Goal: Find contact information: Find contact information

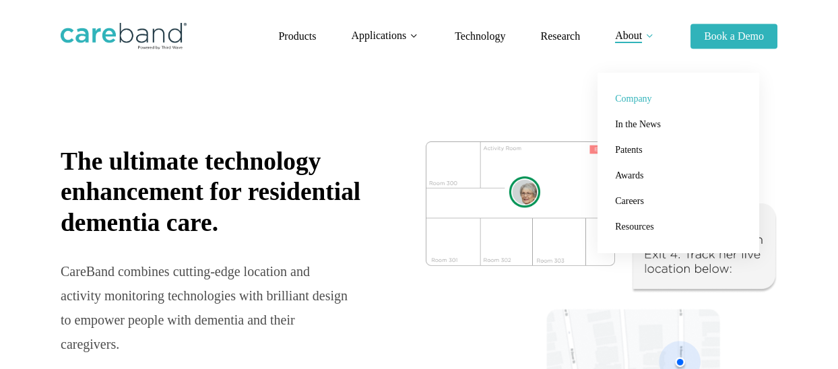
click at [629, 94] on span "Company" at bounding box center [633, 99] width 36 height 10
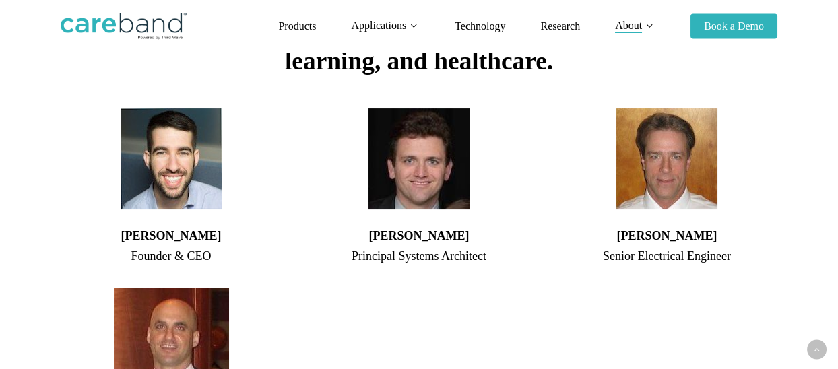
scroll to position [765, 0]
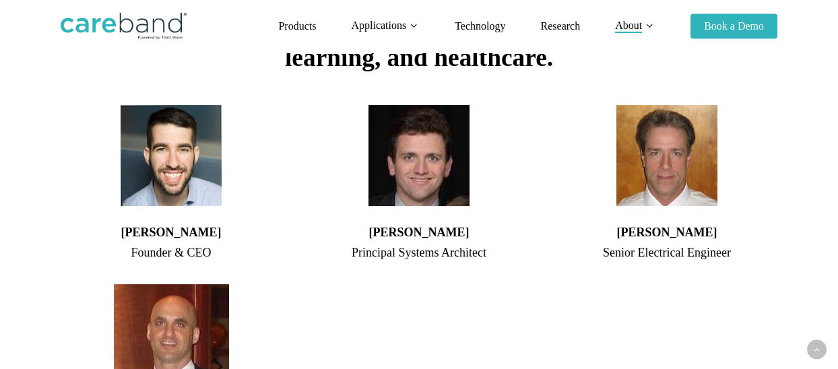
click at [168, 142] on img at bounding box center [171, 155] width 101 height 101
click at [160, 223] on h4 "[PERSON_NAME]" at bounding box center [171, 232] width 221 height 19
click at [170, 242] on div "Founder & CEO" at bounding box center [171, 253] width 221 height 22
click at [197, 242] on div "Founder & CEO" at bounding box center [171, 253] width 221 height 22
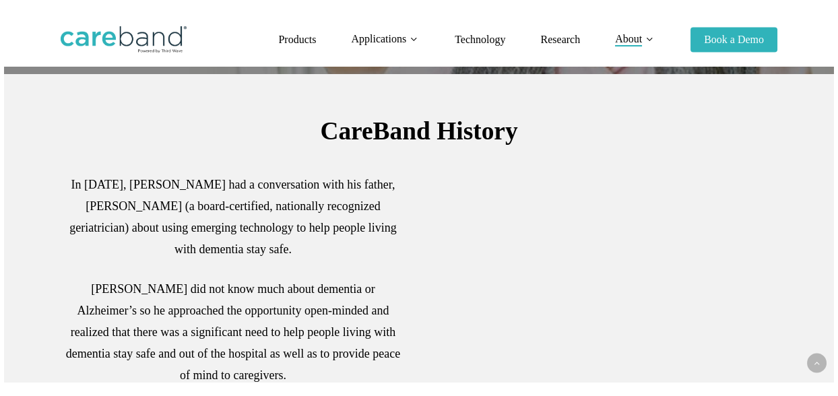
scroll to position [310, 0]
